Goal: Task Accomplishment & Management: Complete application form

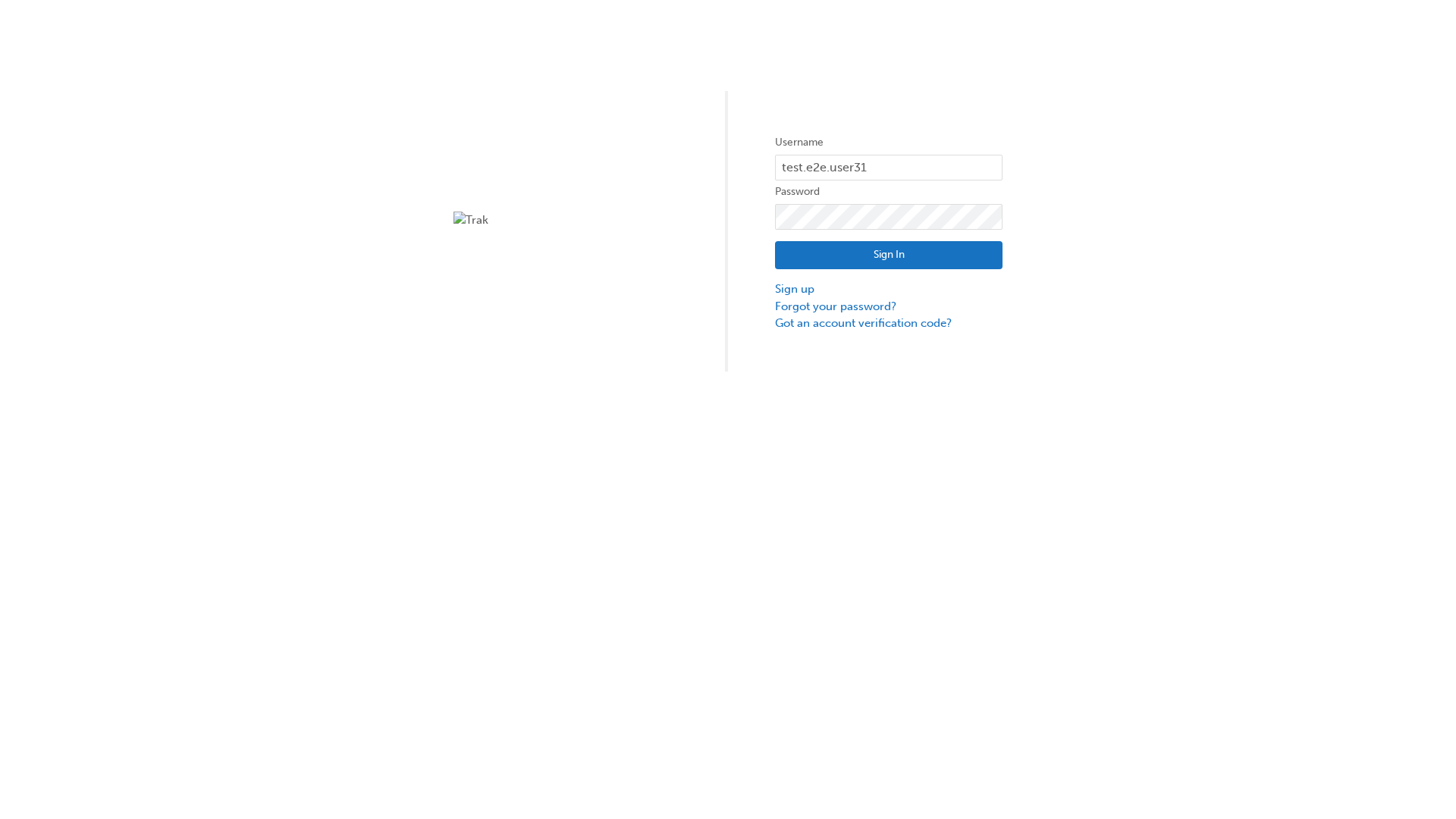
type input "test.e2e.user31"
